Goal: Information Seeking & Learning: Compare options

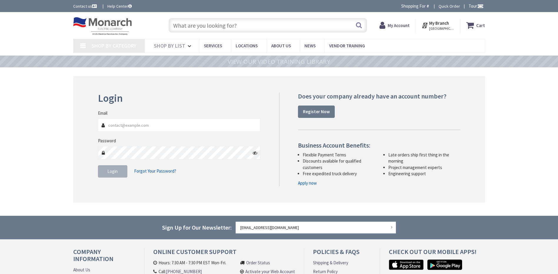
type input "MILE MARKER, [STREET_ADDRESS]"
type input "[EMAIL_ADDRESS][DOMAIN_NAME]"
click at [114, 173] on span "Login" at bounding box center [112, 171] width 10 height 6
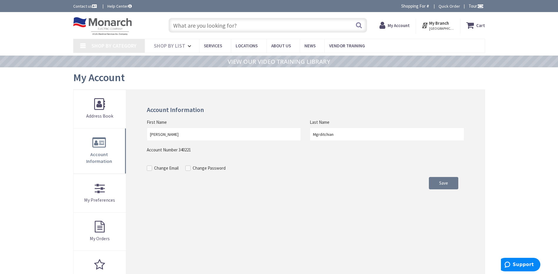
click at [228, 26] on input "text" at bounding box center [267, 25] width 198 height 15
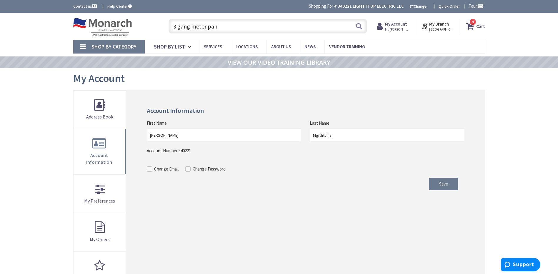
click at [354, 29] on input "3 gang meter pan" at bounding box center [267, 26] width 198 height 15
drag, startPoint x: 220, startPoint y: 27, endPoint x: 207, endPoint y: 29, distance: 13.9
click at [207, 29] on input "3 gang meter pan" at bounding box center [267, 26] width 198 height 15
type input "3 gang meter"
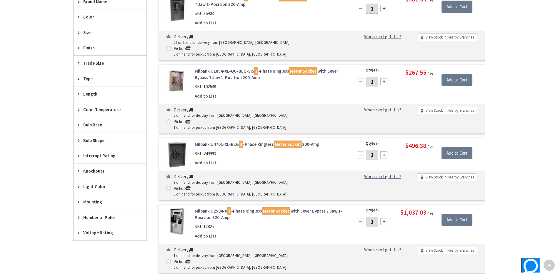
scroll to position [118, 0]
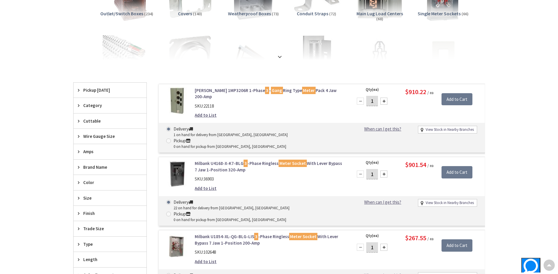
click at [174, 98] on img at bounding box center [176, 100] width 27 height 27
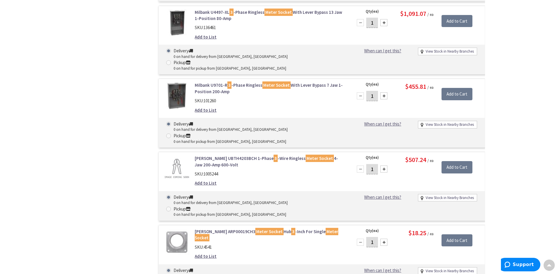
scroll to position [1571, 0]
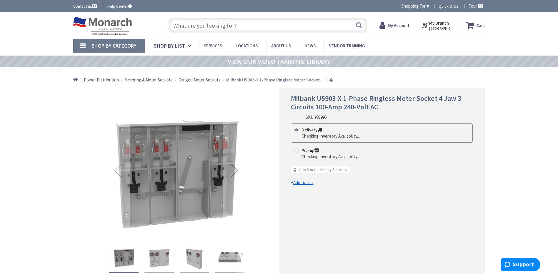
scroll to position [59, 0]
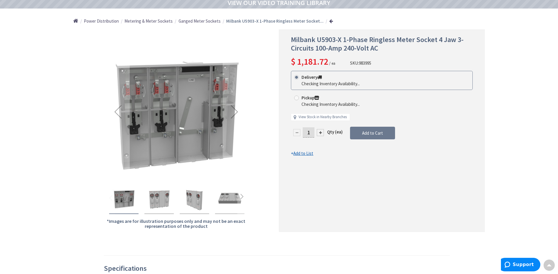
click at [190, 196] on img "Milbank U5903-X 1-Phase Ringless Meter Socket 4 Jaw 3-Circuits 100-Amp 240-Volt…" at bounding box center [195, 199] width 24 height 24
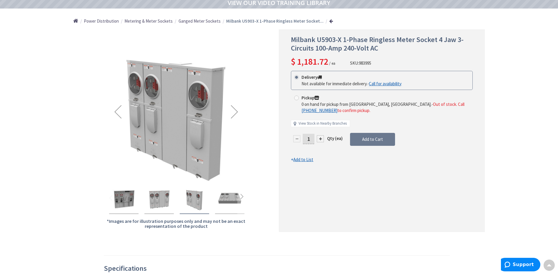
click at [157, 195] on img "Milbank U5903-X 1-Phase Ringless Meter Socket 4 Jaw 3-Circuits 100-Amp 240-Volt…" at bounding box center [159, 199] width 24 height 24
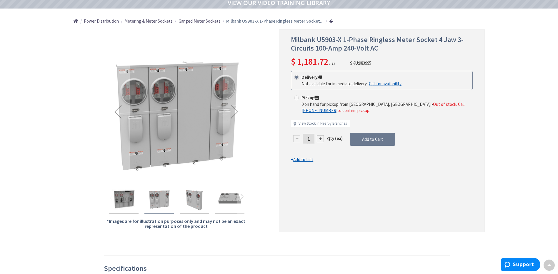
click at [113, 198] on img "Milbank U5903-X 1-Phase Ringless Meter Socket 4 Jaw 3-Circuits 100-Amp 240-Volt…" at bounding box center [124, 199] width 24 height 24
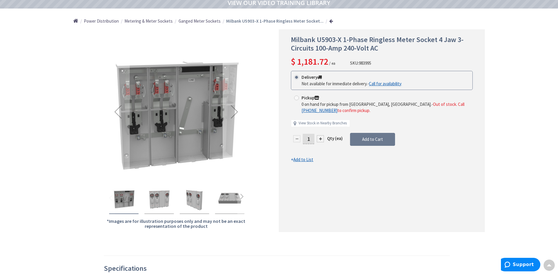
click at [236, 114] on div "Next" at bounding box center [234, 112] width 24 height 24
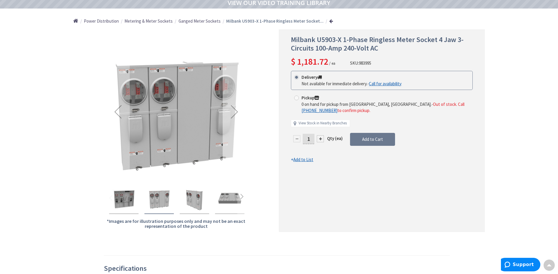
click at [236, 113] on div "Next" at bounding box center [234, 112] width 24 height 24
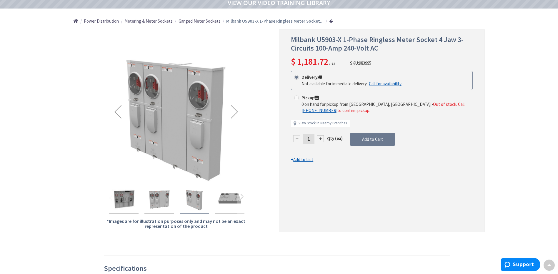
click at [236, 113] on div "Next" at bounding box center [234, 112] width 24 height 24
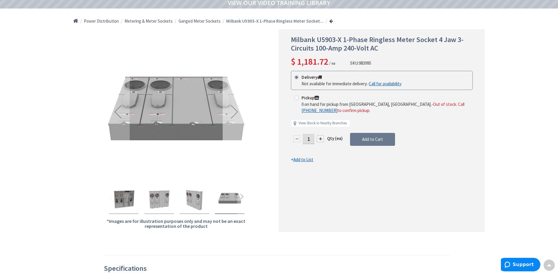
click at [236, 113] on div "Next" at bounding box center [234, 112] width 24 height 24
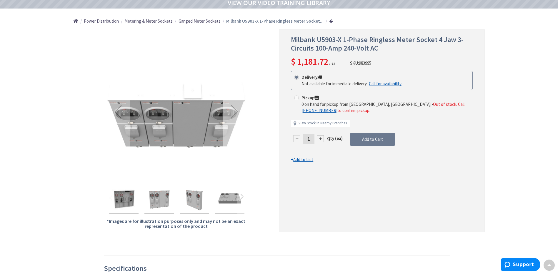
click at [236, 113] on div "Next" at bounding box center [234, 112] width 24 height 24
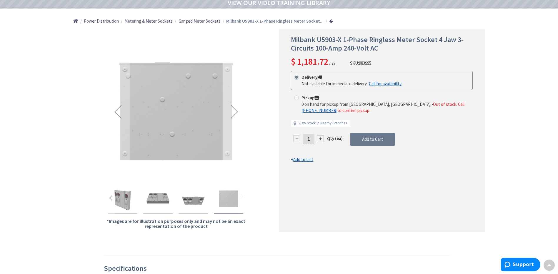
click at [236, 113] on div "Next" at bounding box center [234, 112] width 24 height 24
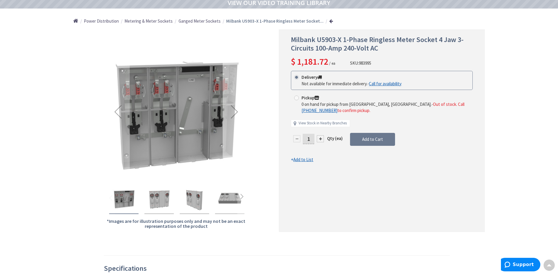
click at [236, 113] on div "Next" at bounding box center [234, 112] width 24 height 24
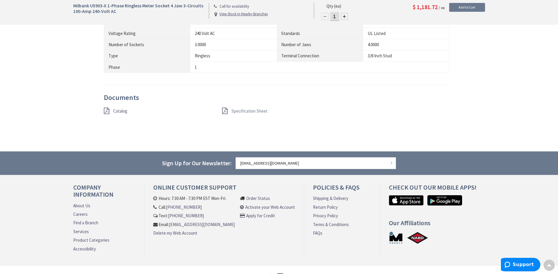
scroll to position [403, 0]
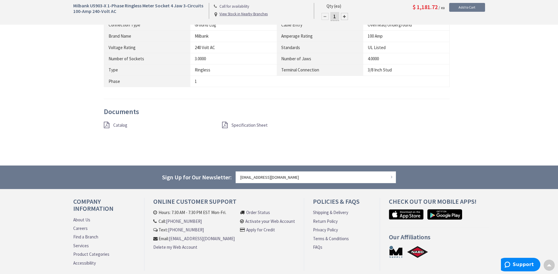
click at [241, 125] on span "Specification Sheet" at bounding box center [249, 125] width 36 height 6
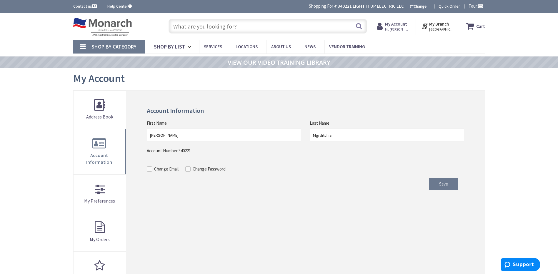
click at [245, 26] on input "text" at bounding box center [267, 26] width 198 height 15
click at [186, 27] on input "100 amp" at bounding box center [267, 26] width 198 height 15
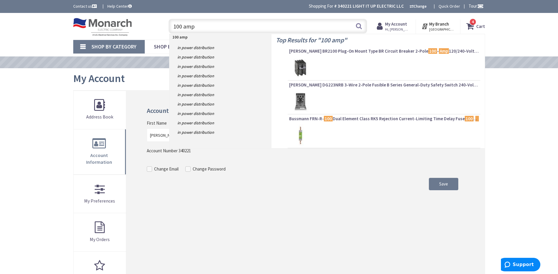
drag, startPoint x: 237, startPoint y: 210, endPoint x: 234, endPoint y: 19, distance: 191.3
click at [234, 19] on input "100 amp" at bounding box center [267, 26] width 198 height 15
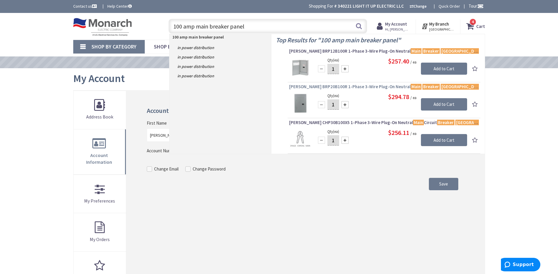
type input "100 amp main breaker panel"
click at [335, 86] on span "Eaton BRP20B100R 1-Phase 3-Wire Plug-On Neutral Main Breaker Load Center 40-Cir…" at bounding box center [384, 87] width 190 height 6
click at [301, 100] on img at bounding box center [300, 103] width 22 height 22
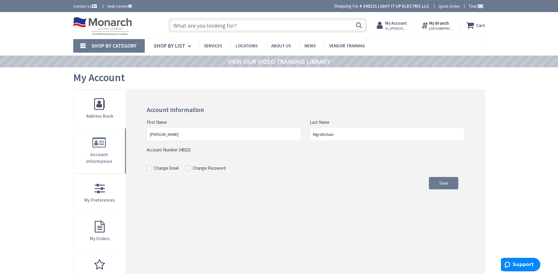
click at [232, 24] on input "text" at bounding box center [267, 25] width 198 height 15
click at [235, 23] on input "text" at bounding box center [267, 25] width 198 height 15
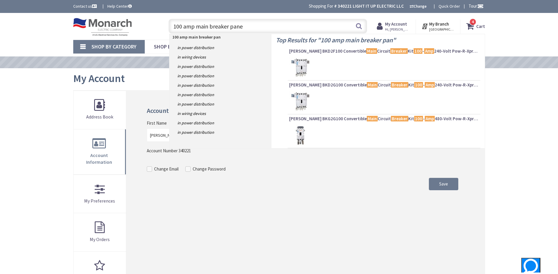
type input "100 amp main breaker panel"
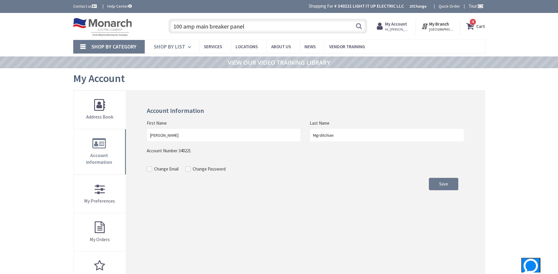
scroll to position [29, 0]
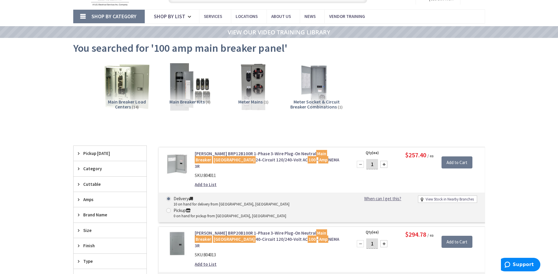
click at [236, 152] on link "Eaton BRP12B100R 1-Phase 3-Wire Plug-On Neutral Main Breaker Load Center 24-Cir…" at bounding box center [270, 159] width 150 height 19
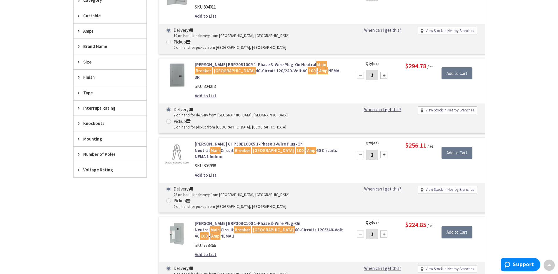
scroll to position [207, 0]
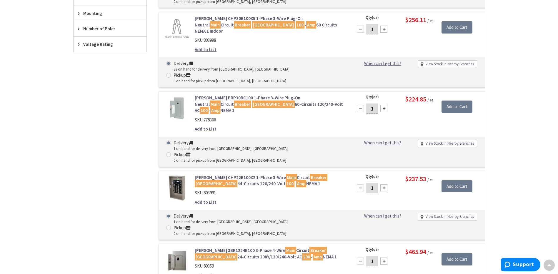
scroll to position [324, 0]
click at [227, 247] on link "Eaton 3BR1224B100 3-Phase 4-Wire Main Circuit Breaker Load Center 24-Circuits 2…" at bounding box center [270, 253] width 150 height 13
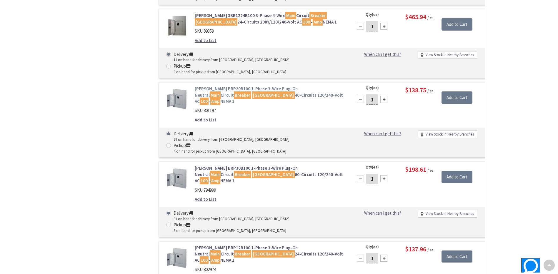
scroll to position [559, 0]
click at [221, 244] on link "Eaton BRP12B100 1-Phase 3-Wire Plug-On Neutral Main Circuit Breaker Load Center…" at bounding box center [270, 253] width 150 height 19
